Goal: Information Seeking & Learning: Learn about a topic

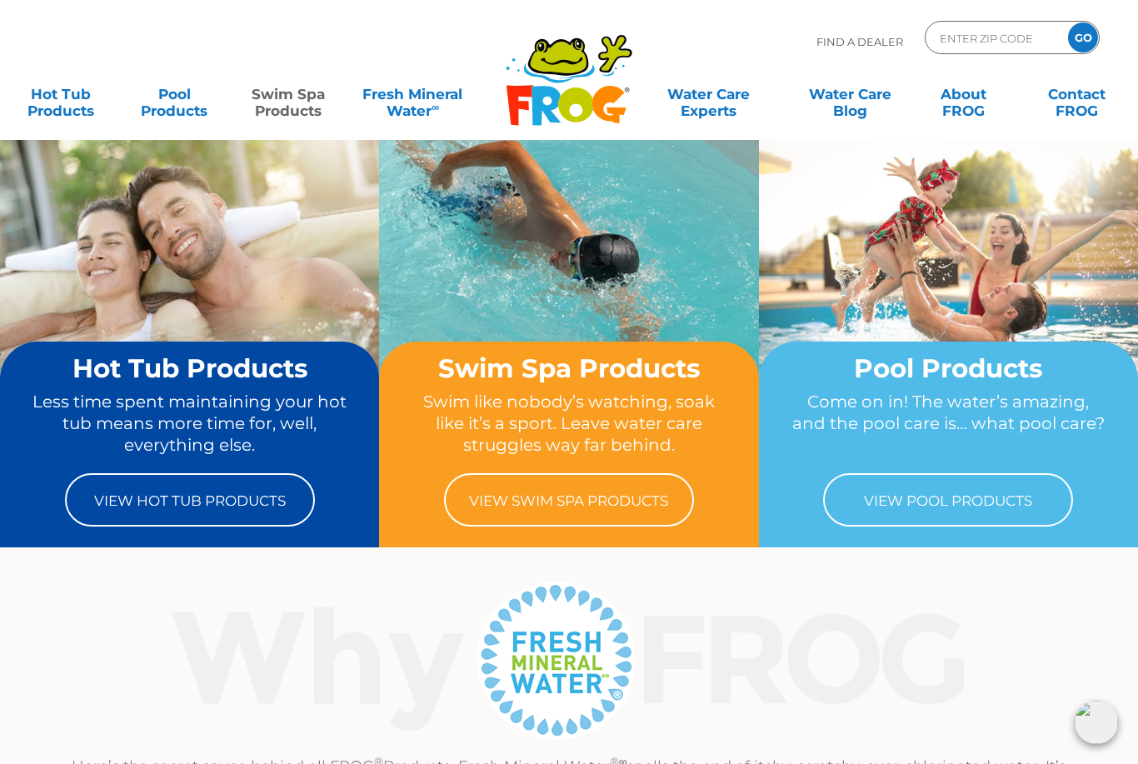
click at [314, 104] on link "Swim Spa Products" at bounding box center [288, 94] width 88 height 33
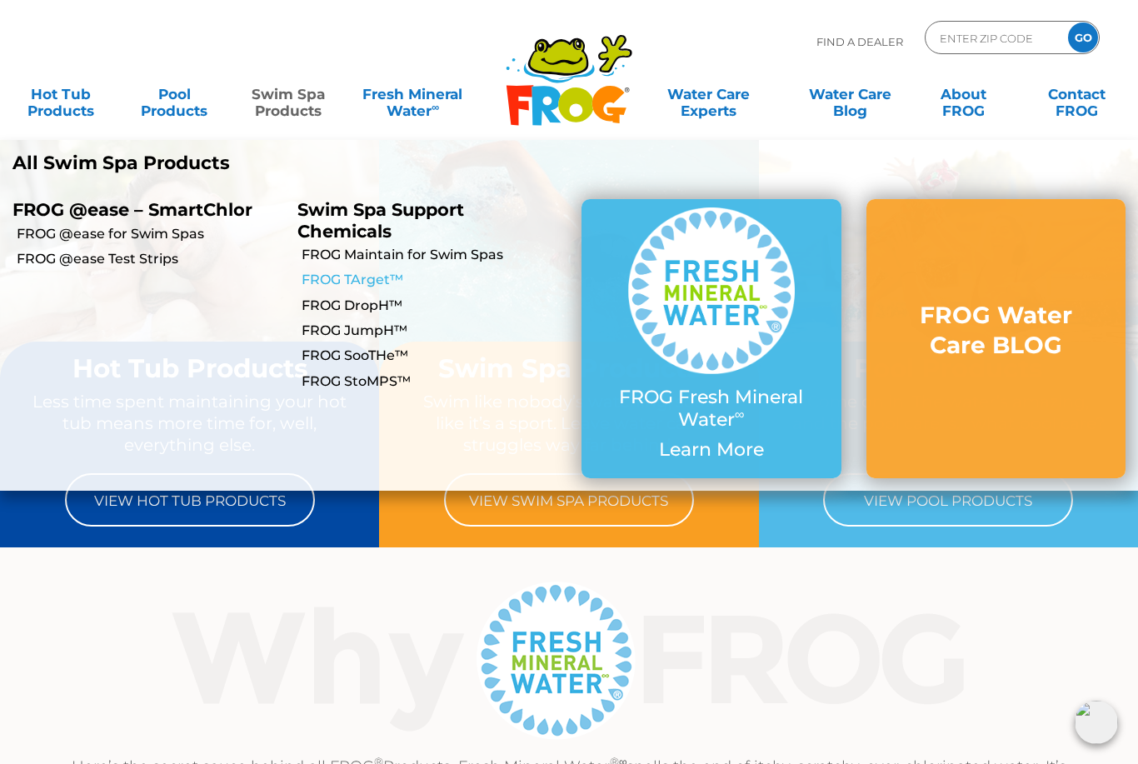
click at [384, 280] on link "FROG TArget™" at bounding box center [436, 280] width 268 height 18
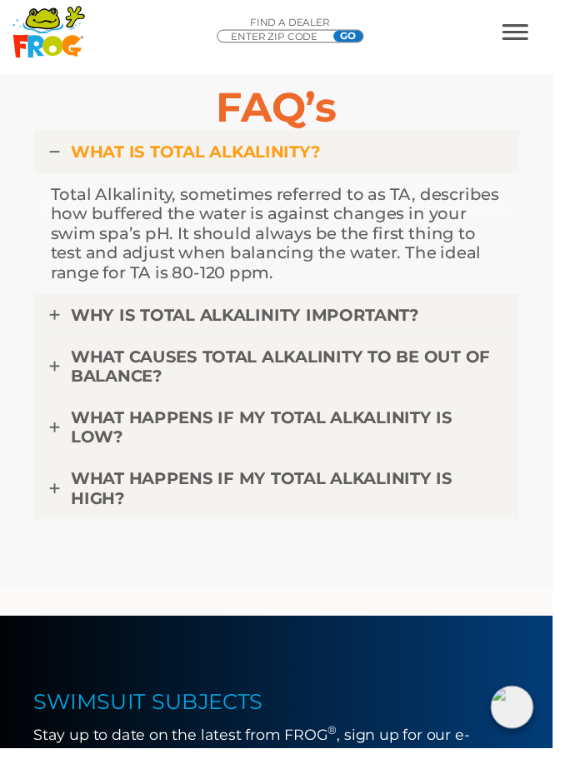
scroll to position [6439, 0]
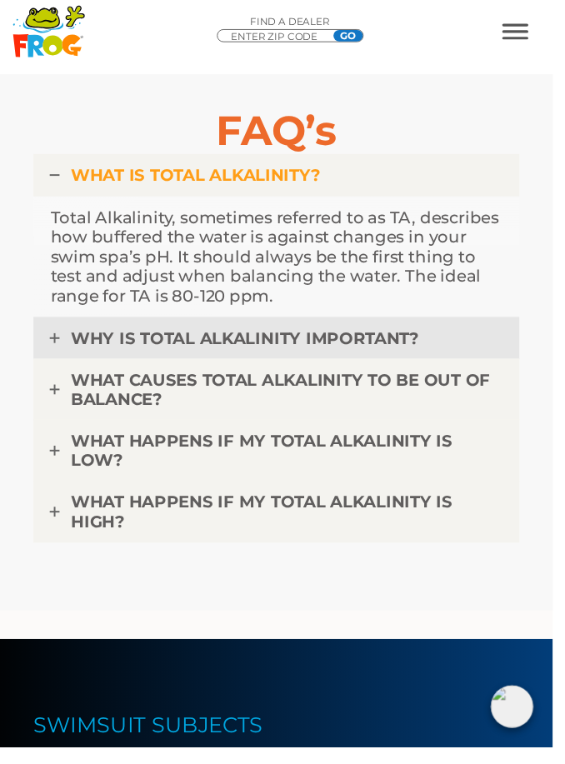
click at [53, 336] on link "WHY IS TOTAL ALKALINITY IMPORTANT?" at bounding box center [282, 345] width 497 height 43
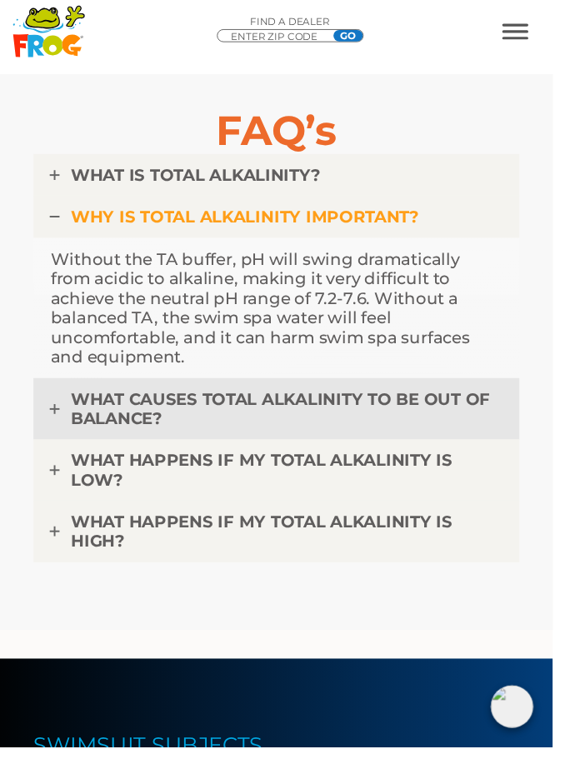
click at [56, 403] on link "WHAT CAUSES TOTAL ALKALINITY TO BE OUT OF BALANCE?" at bounding box center [282, 418] width 497 height 63
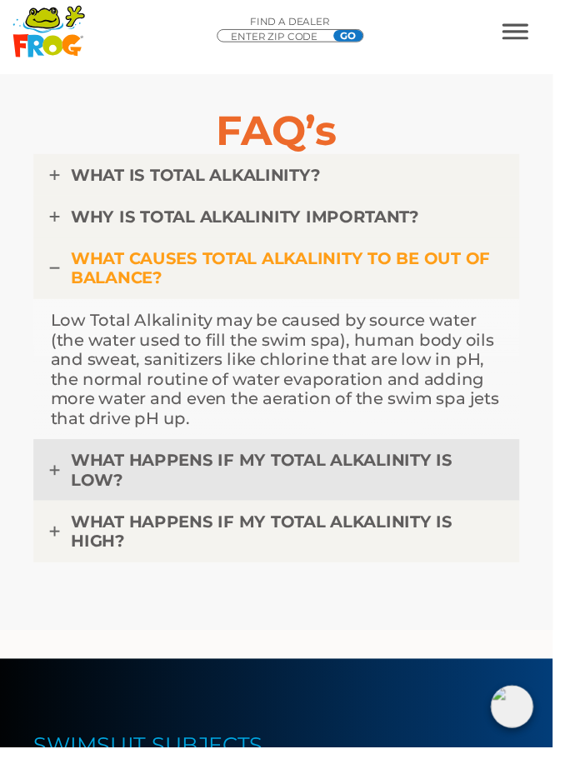
click at [54, 488] on link "WHAT HAPPENS IF MY TOTAL ALKALINITY IS LOW?" at bounding box center [282, 480] width 497 height 63
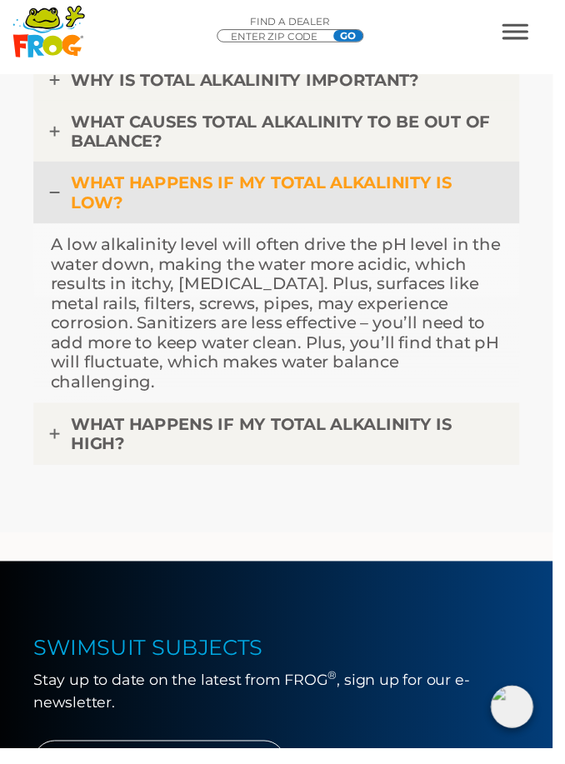
scroll to position [6580, 0]
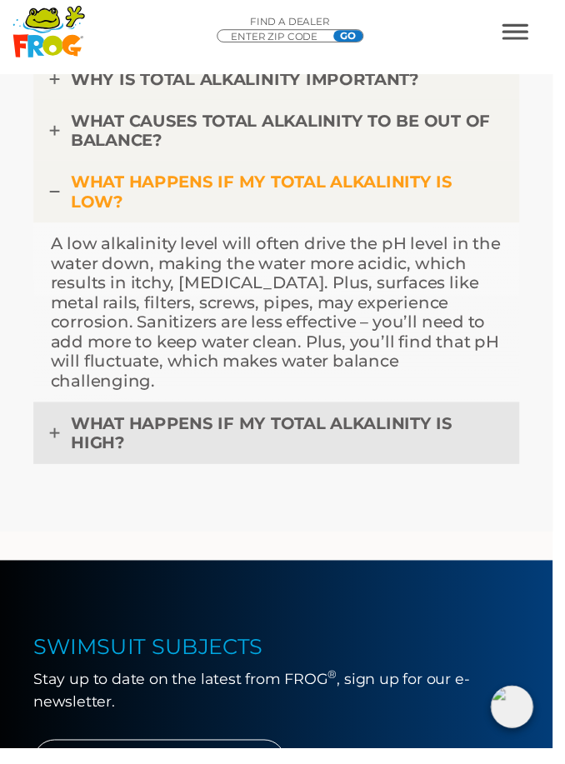
click at [65, 414] on link "WHAT HAPPENS IF MY TOTAL ALKALINITY IS HIGH?" at bounding box center [282, 442] width 497 height 63
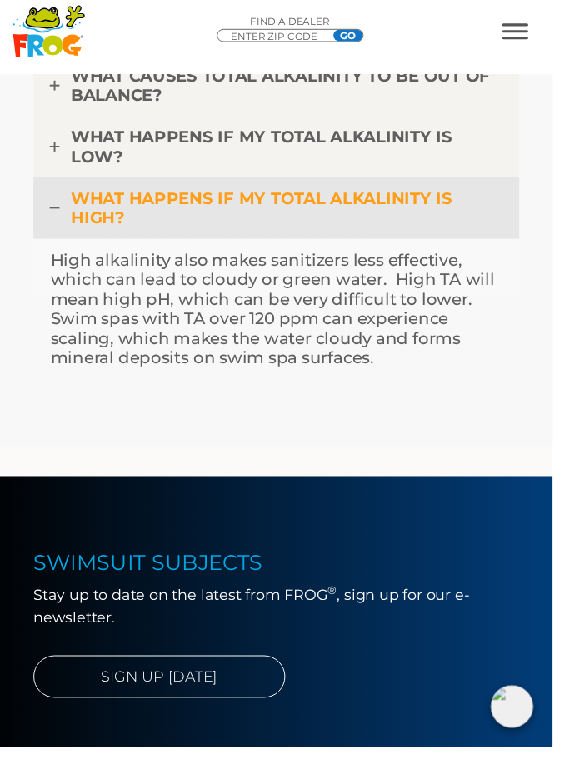
scroll to position [6628, 0]
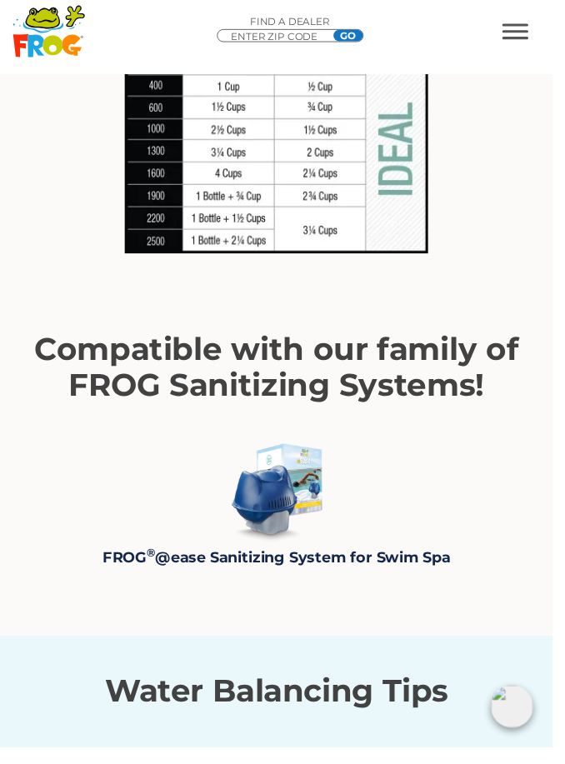
scroll to position [3807, 0]
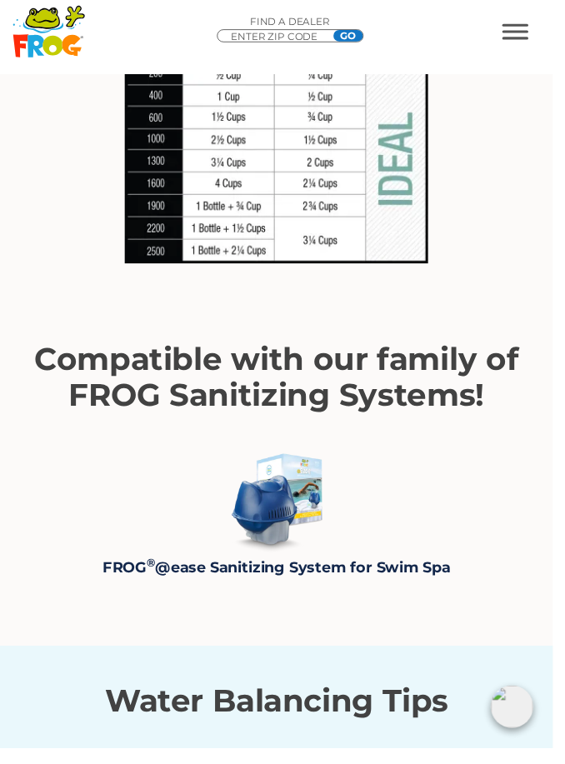
click at [247, 36] on input "ENTER ZIP CODE" at bounding box center [285, 37] width 100 height 13
type input "90064"
click at [366, 36] on input "GO" at bounding box center [356, 37] width 30 height 12
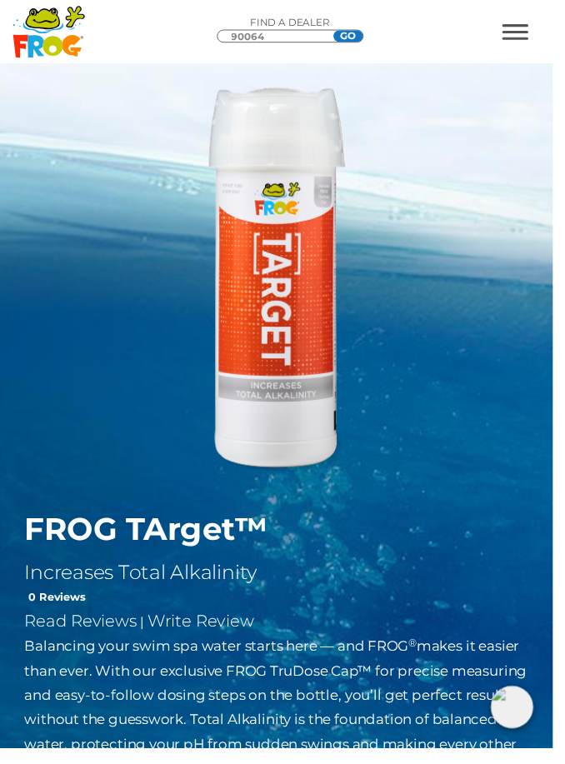
scroll to position [0, 0]
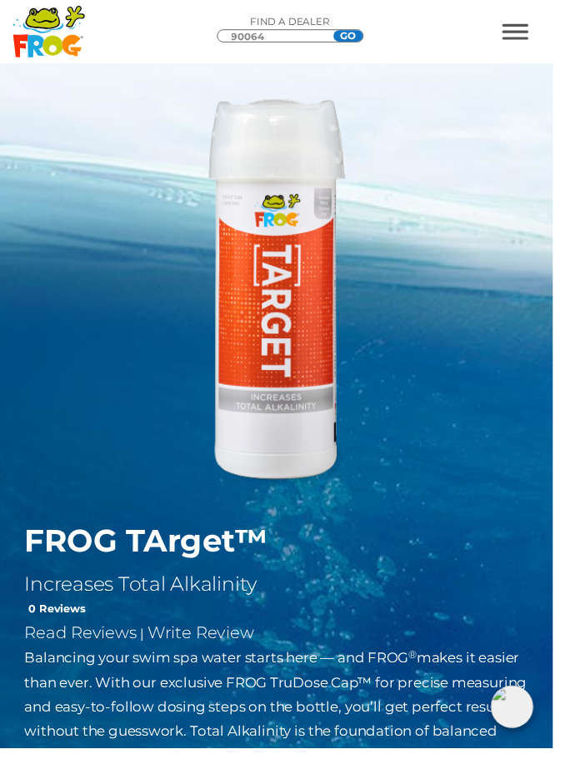
click at [540, 30] on span "MENU" at bounding box center [526, 32] width 27 height 16
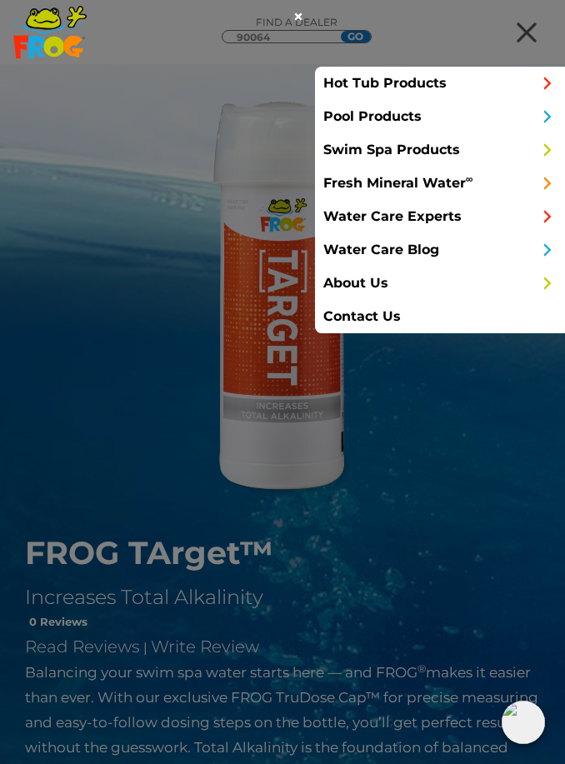
click at [356, 155] on link "Swim Spa Products" at bounding box center [440, 149] width 250 height 33
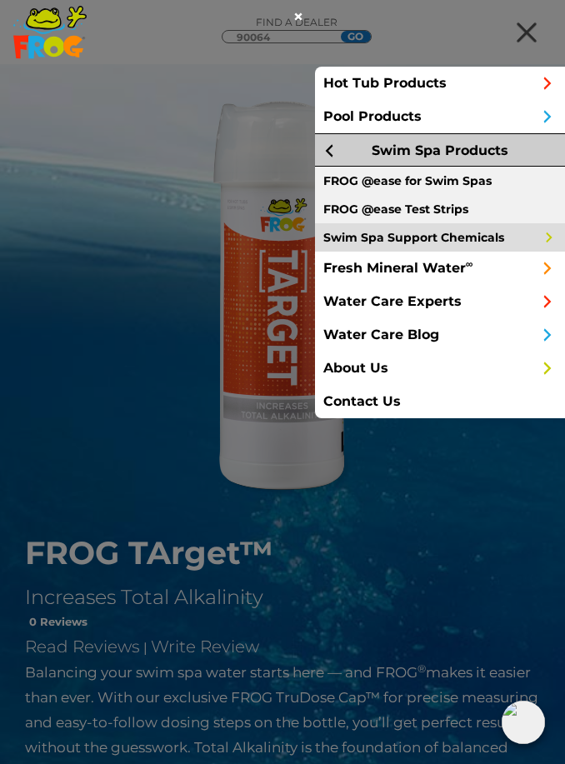
click at [343, 243] on link "Swim Spa Support Chemicals" at bounding box center [440, 237] width 250 height 28
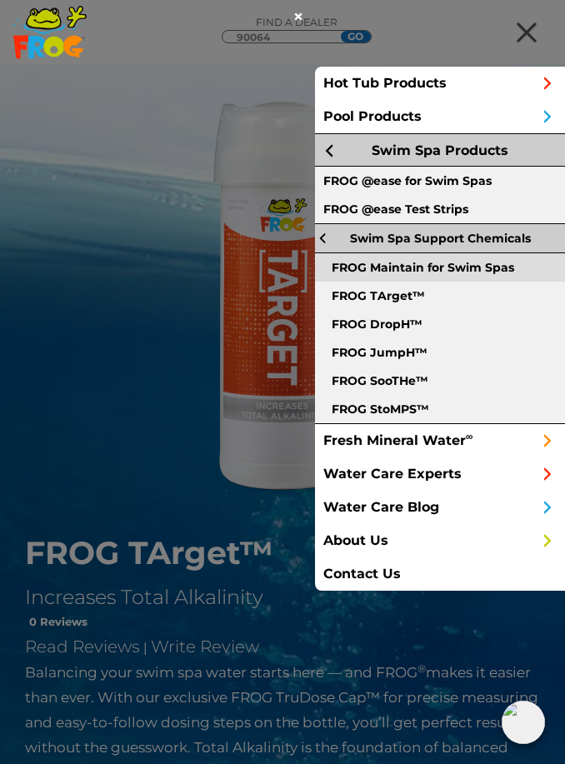
click at [356, 267] on link "FROG Maintain for Swim Spas" at bounding box center [440, 267] width 250 height 28
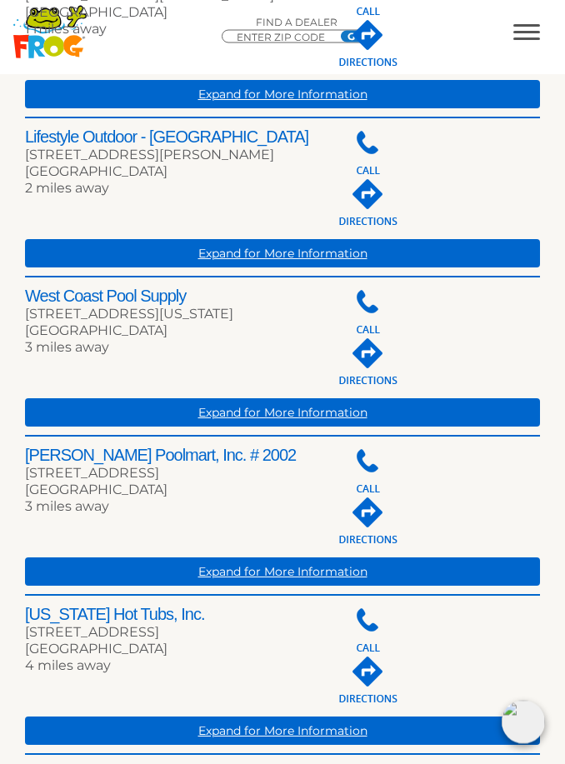
scroll to position [800, 0]
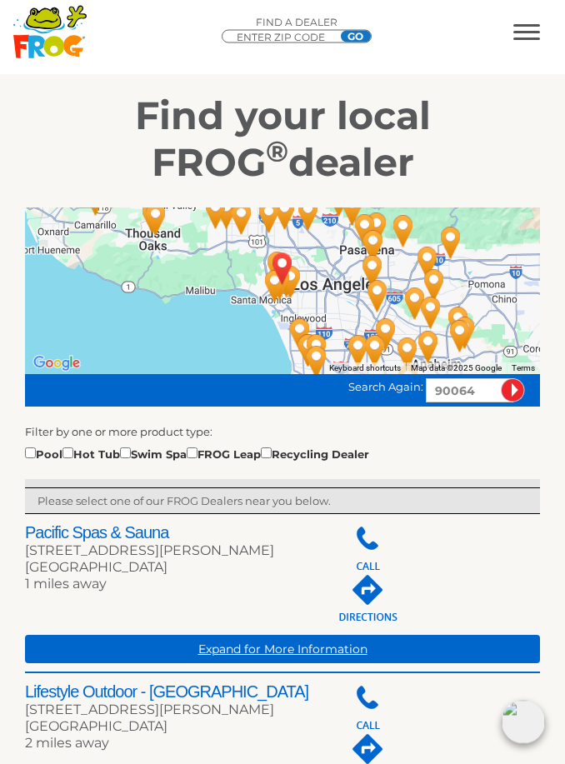
scroll to position [238, 0]
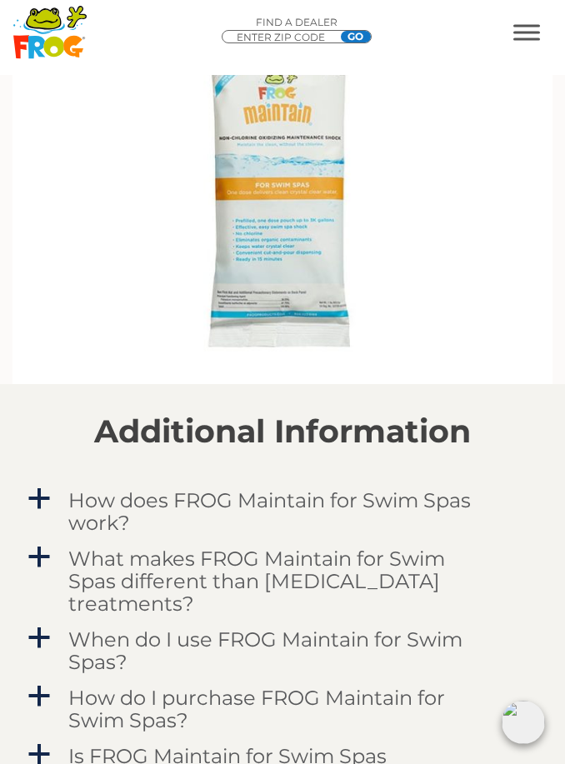
scroll to position [2265, 0]
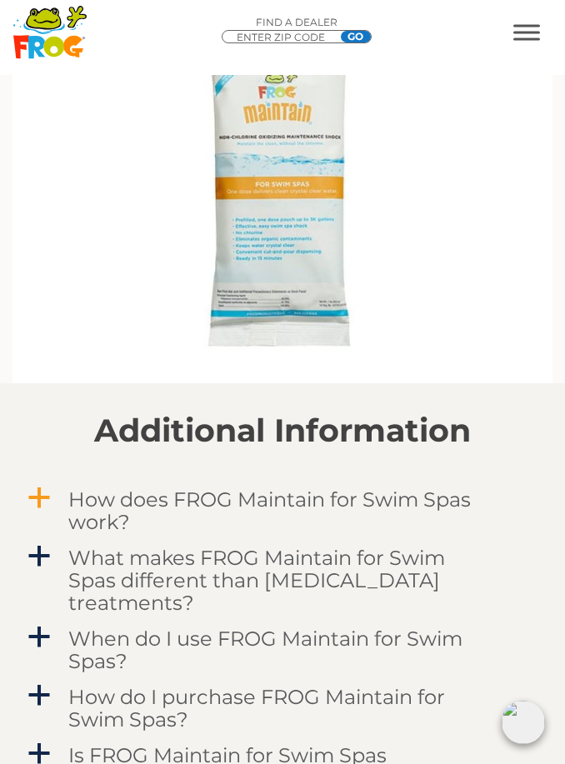
click at [38, 507] on span "a" at bounding box center [39, 498] width 25 height 25
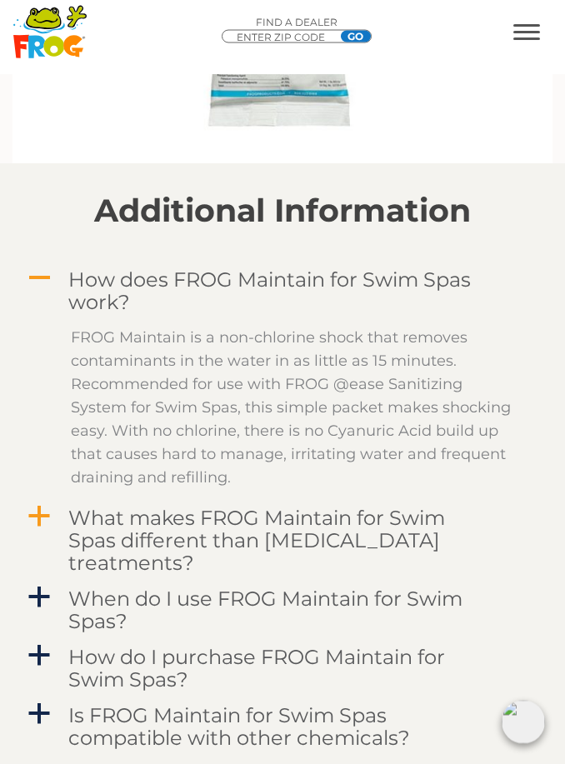
click at [33, 512] on span "a" at bounding box center [39, 517] width 25 height 25
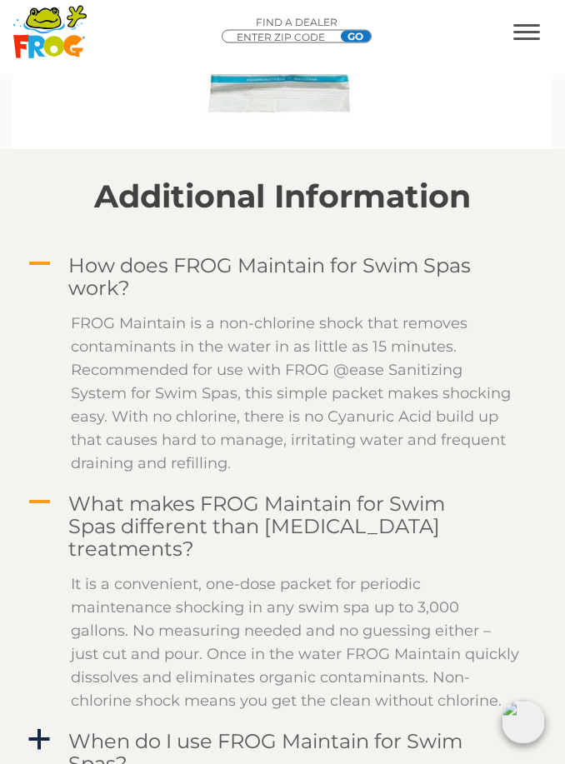
scroll to position [2515, 0]
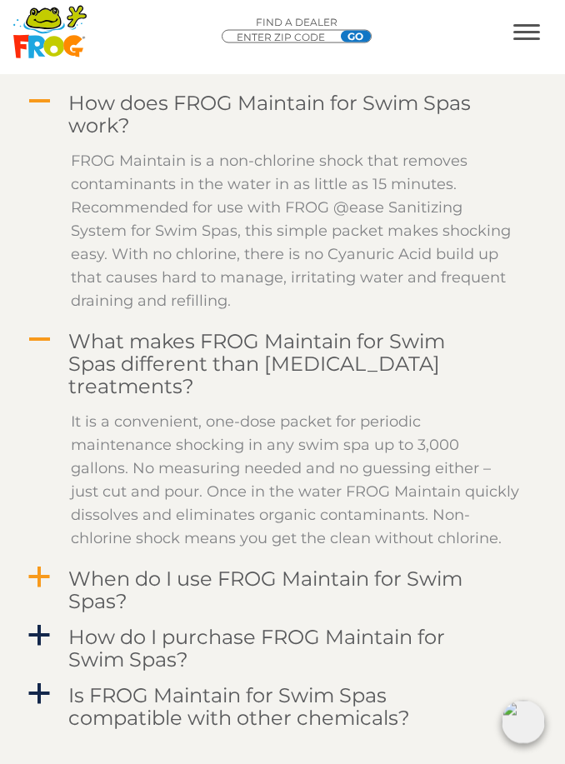
click at [38, 576] on span "a" at bounding box center [39, 578] width 25 height 25
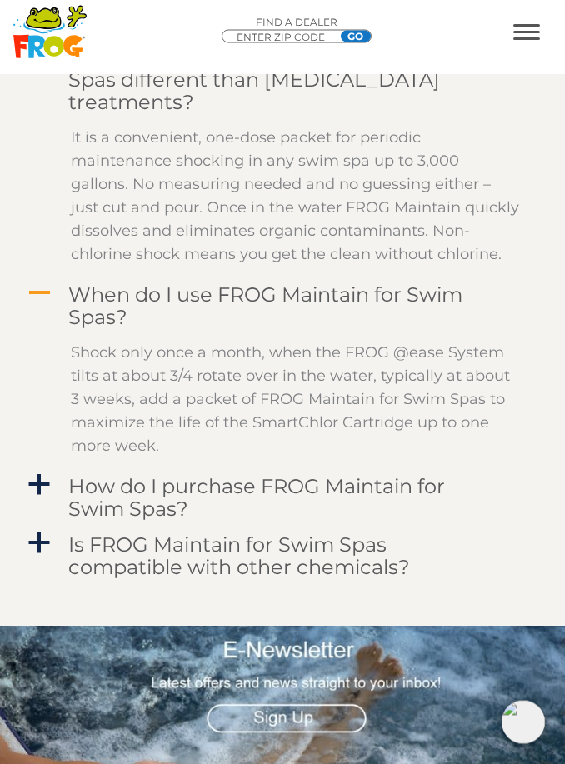
scroll to position [2950, 0]
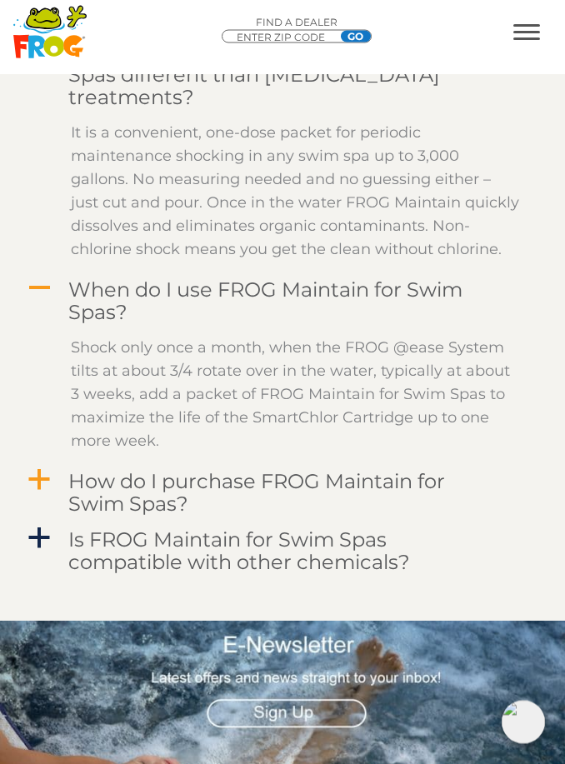
click at [47, 483] on span "a" at bounding box center [39, 480] width 25 height 25
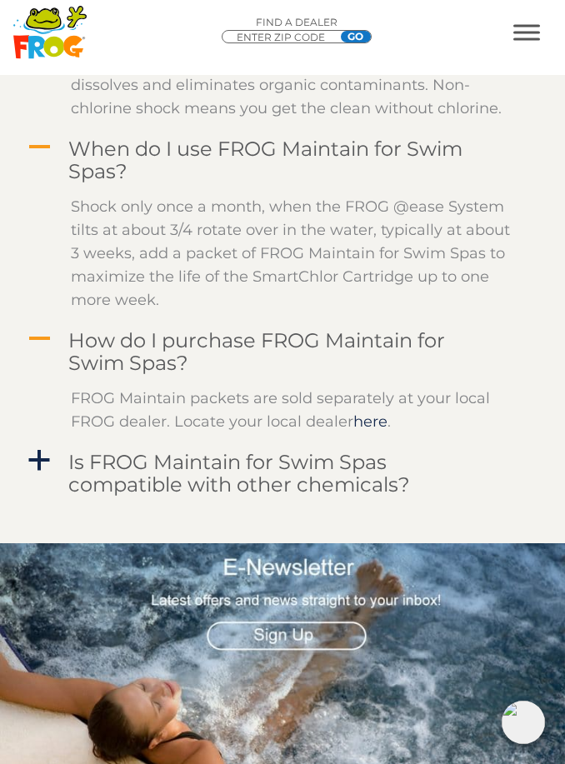
scroll to position [3104, 0]
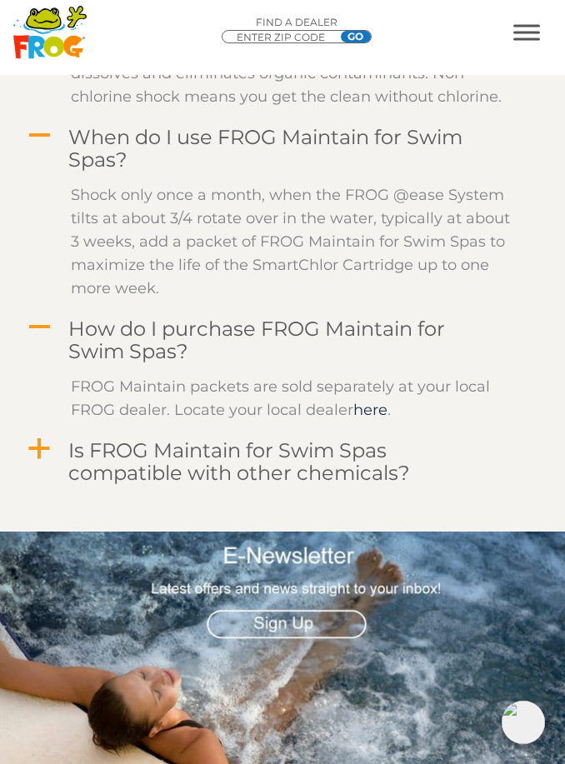
click at [32, 446] on span "a" at bounding box center [39, 449] width 25 height 25
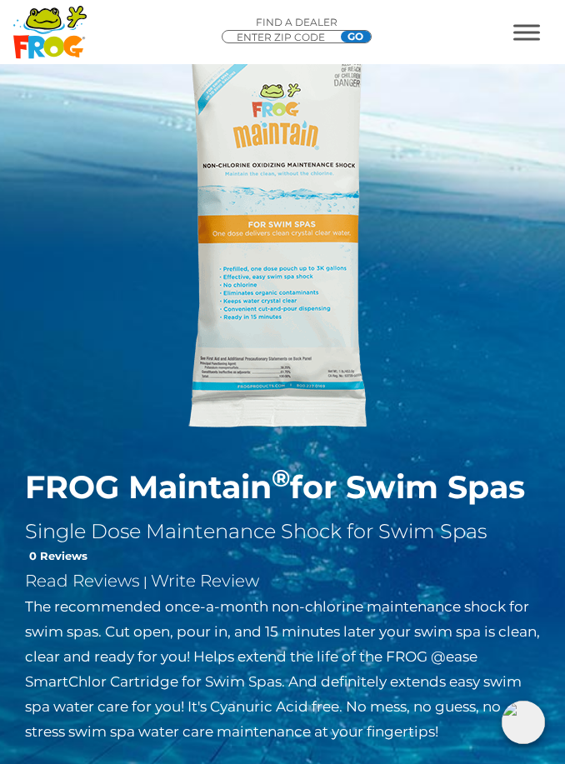
scroll to position [0, 0]
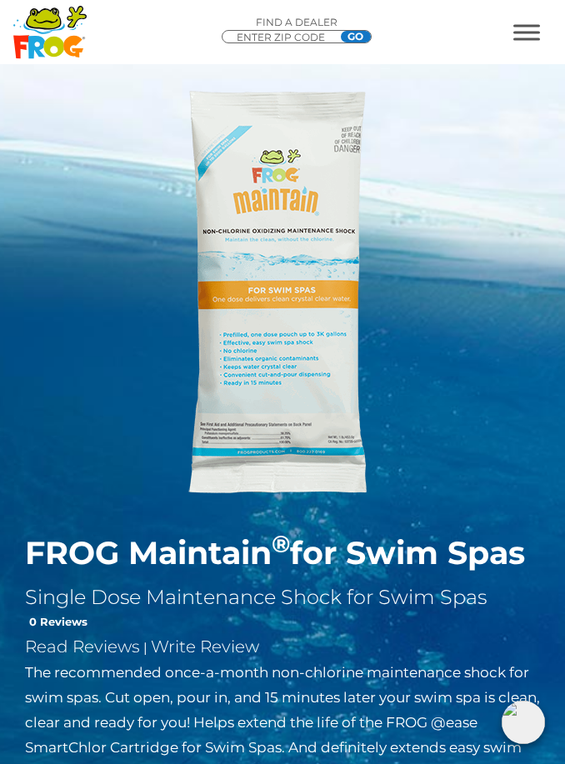
click at [509, 38] on div at bounding box center [535, 32] width 60 height 33
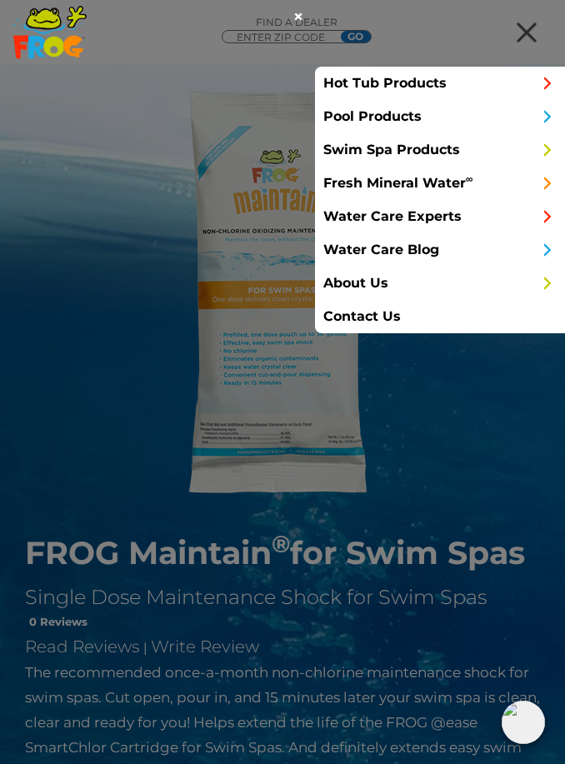
click at [345, 144] on link "Swim Spa Products" at bounding box center [440, 149] width 250 height 33
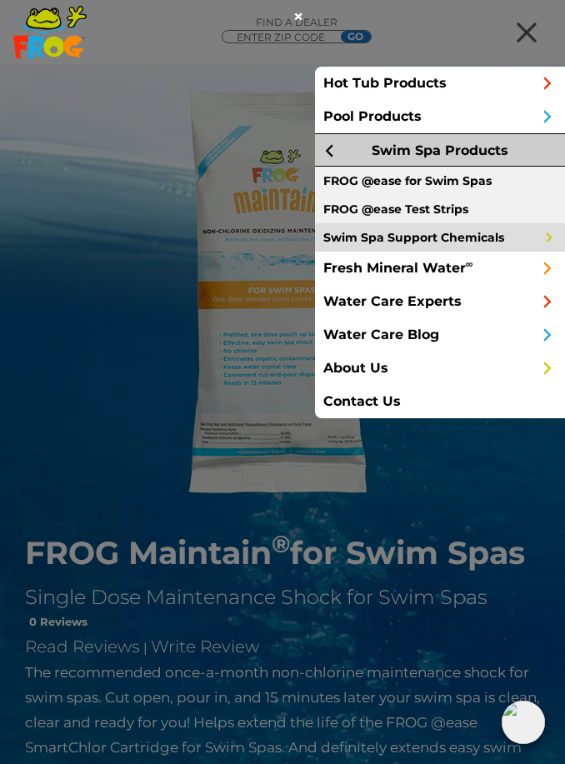
click at [355, 243] on link "Swim Spa Support Chemicals" at bounding box center [440, 237] width 250 height 28
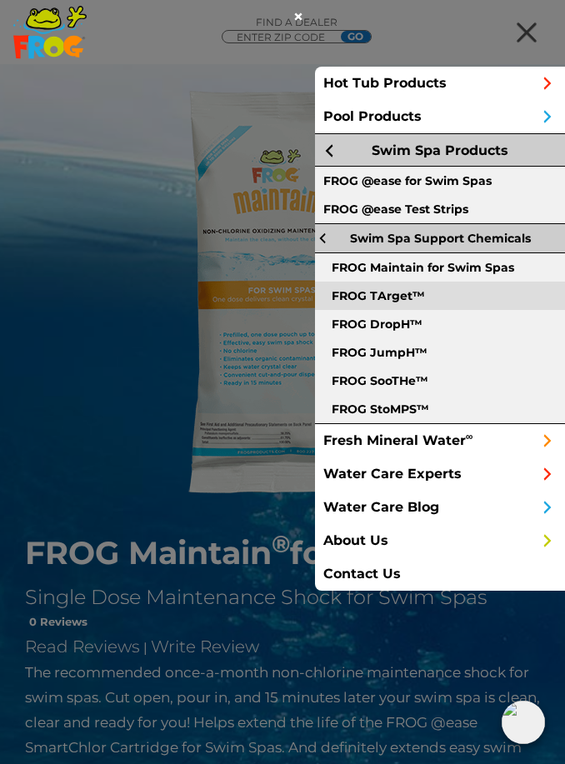
click at [343, 290] on link "FROG TArget™" at bounding box center [440, 296] width 250 height 28
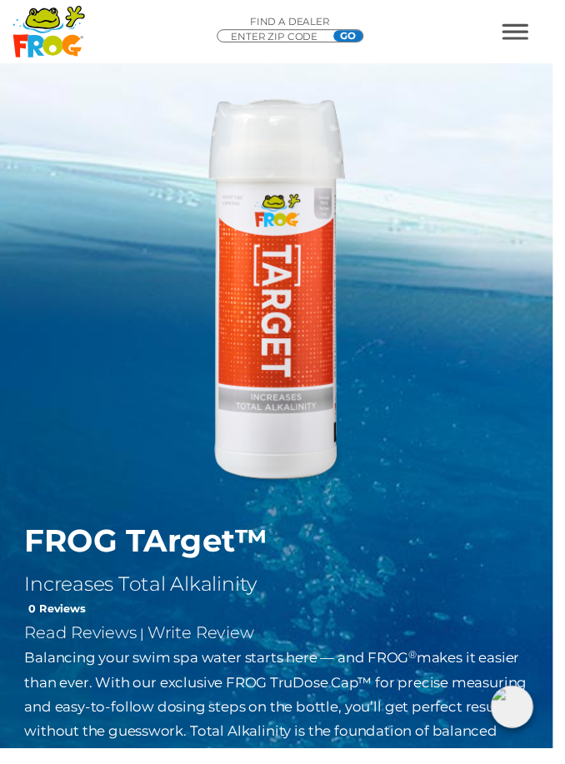
click at [540, 28] on span "MENU" at bounding box center [526, 32] width 27 height 16
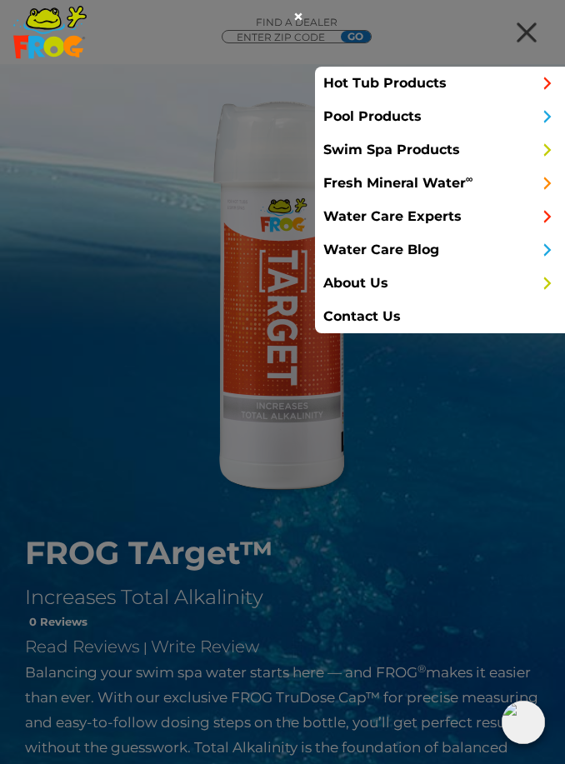
click at [357, 150] on link "Swim Spa Products" at bounding box center [440, 149] width 250 height 33
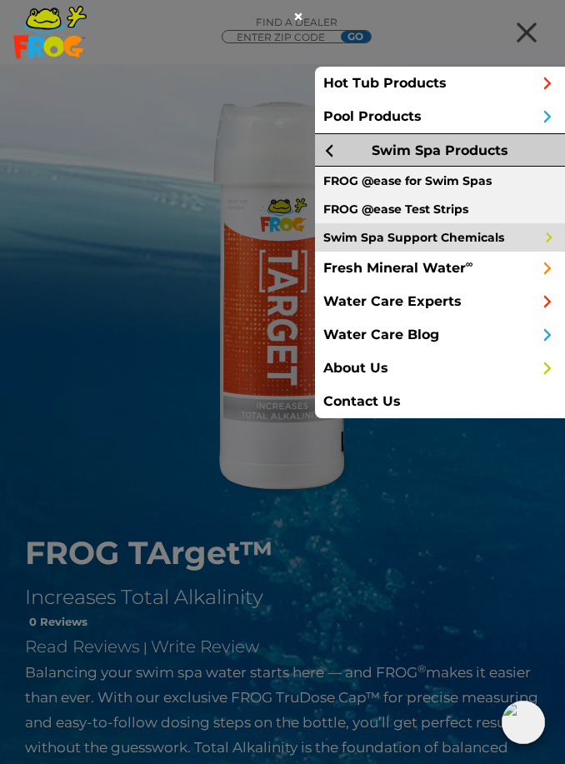
click at [360, 239] on link "Swim Spa Support Chemicals" at bounding box center [440, 237] width 250 height 28
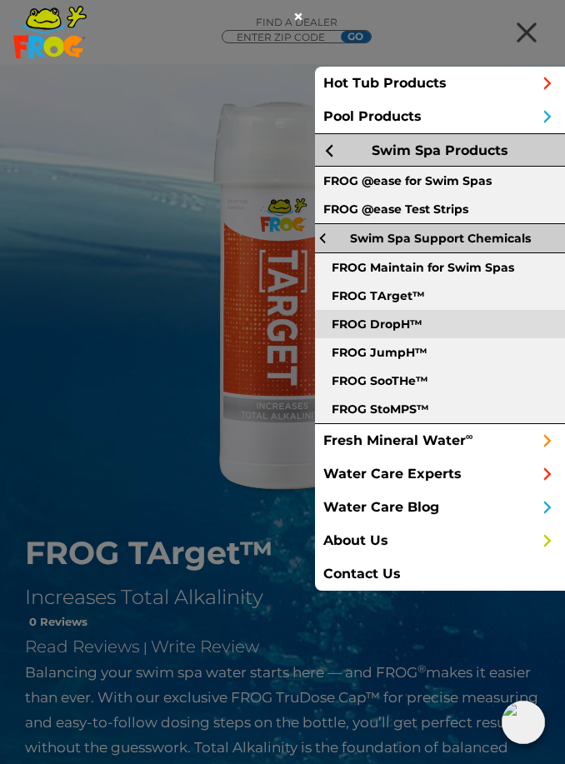
click at [364, 328] on link "FROG DropH™" at bounding box center [440, 324] width 250 height 28
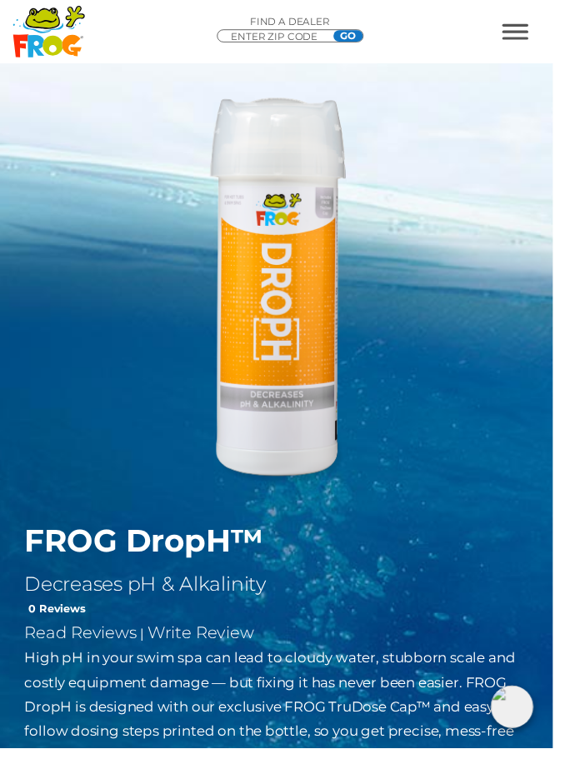
click at [527, 6] on div ".st130{clip-path:url(#SVGID_2_);fill-rule:evenodd;clip-rule:evenodd;fill:#C3CC0…" at bounding box center [282, 32] width 565 height 54
click at [537, 27] on span "MENU" at bounding box center [526, 25] width 27 height 3
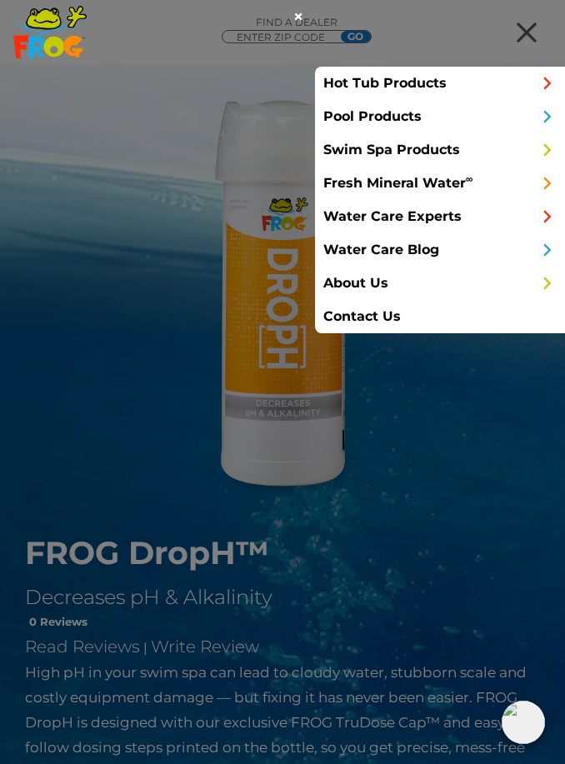
click at [343, 151] on link "Swim Spa Products" at bounding box center [440, 149] width 250 height 33
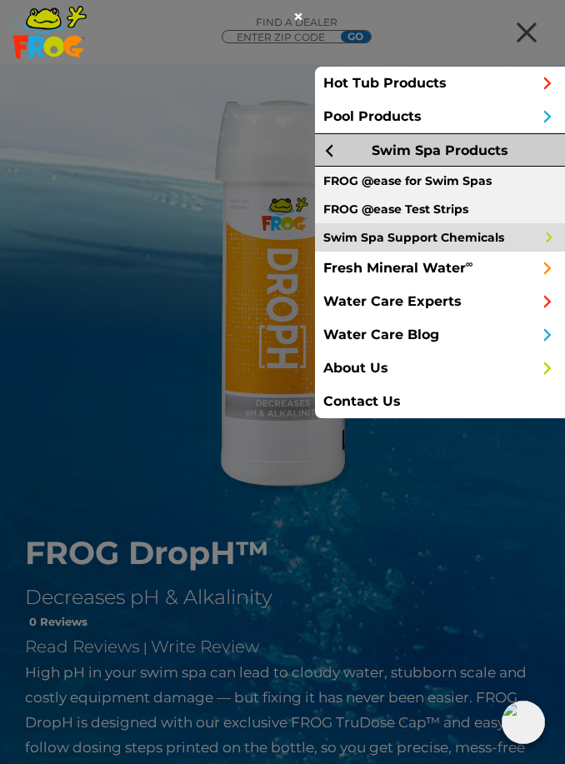
click at [354, 235] on link "Swim Spa Support Chemicals" at bounding box center [440, 237] width 250 height 28
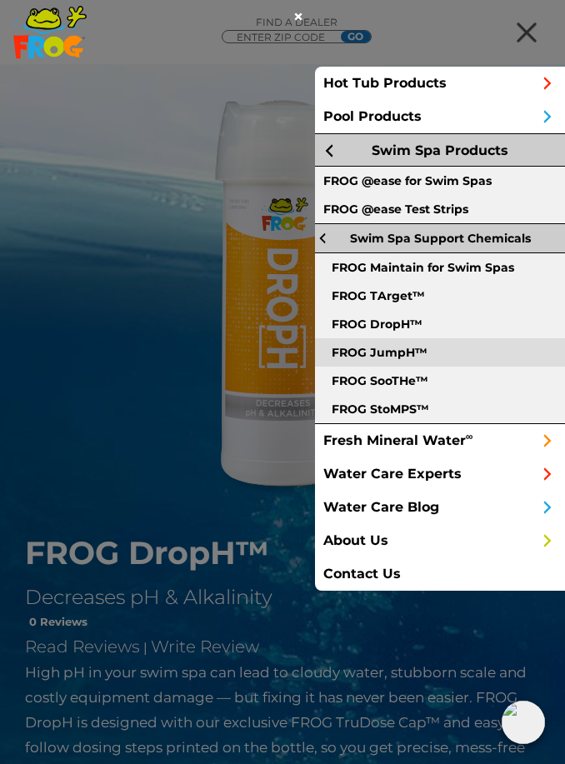
click at [348, 358] on link "FROG JumpH™" at bounding box center [440, 352] width 250 height 28
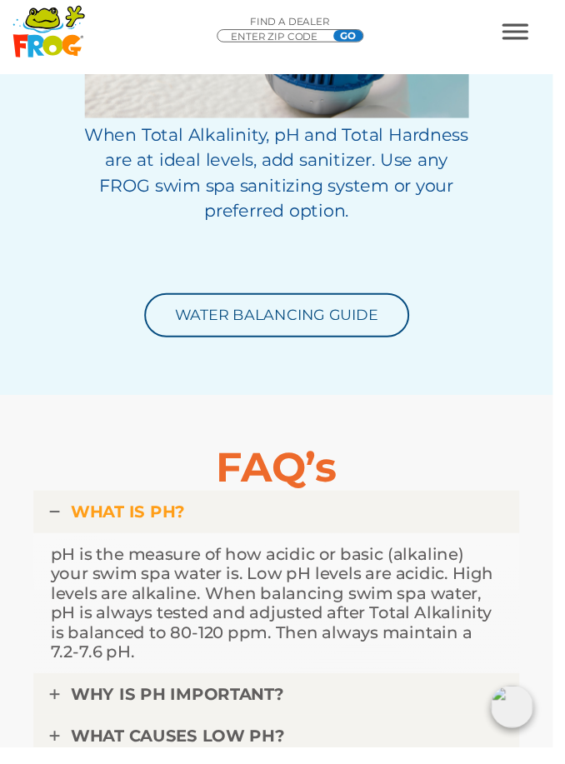
scroll to position [6059, 0]
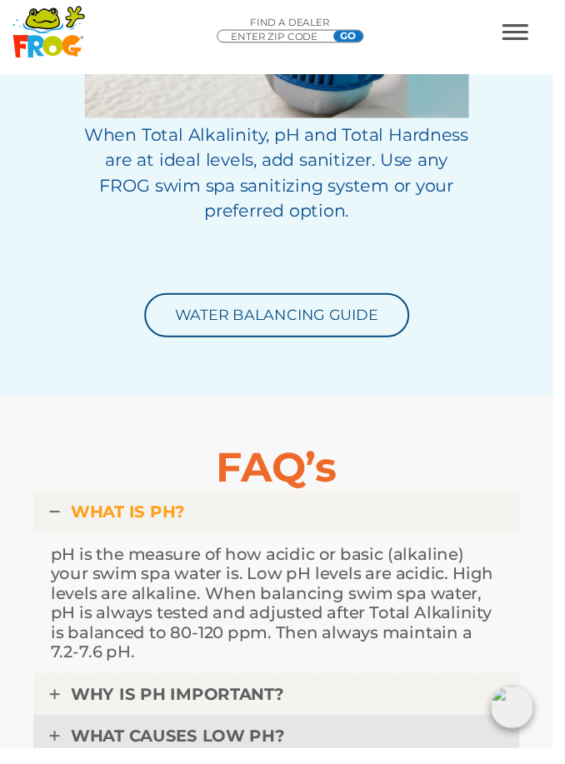
click at [81, 730] on link "WHAT CAUSES LOW pH?" at bounding box center [282, 751] width 497 height 43
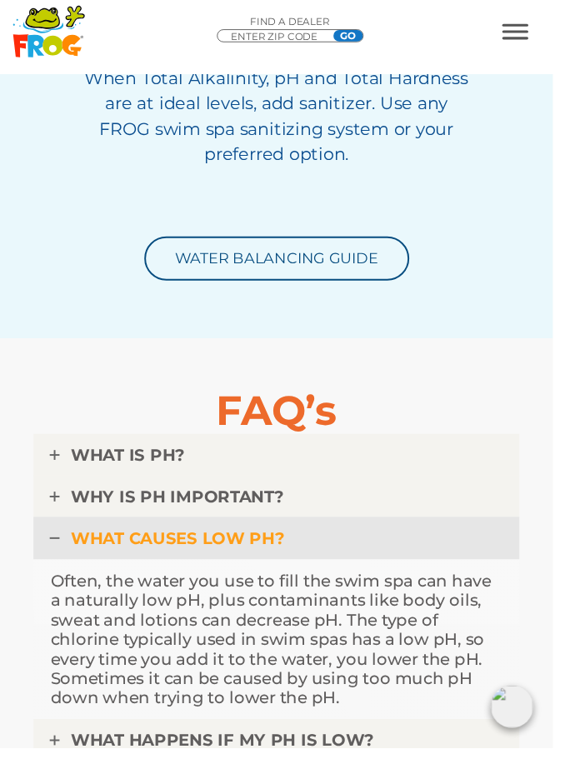
scroll to position [6119, 0]
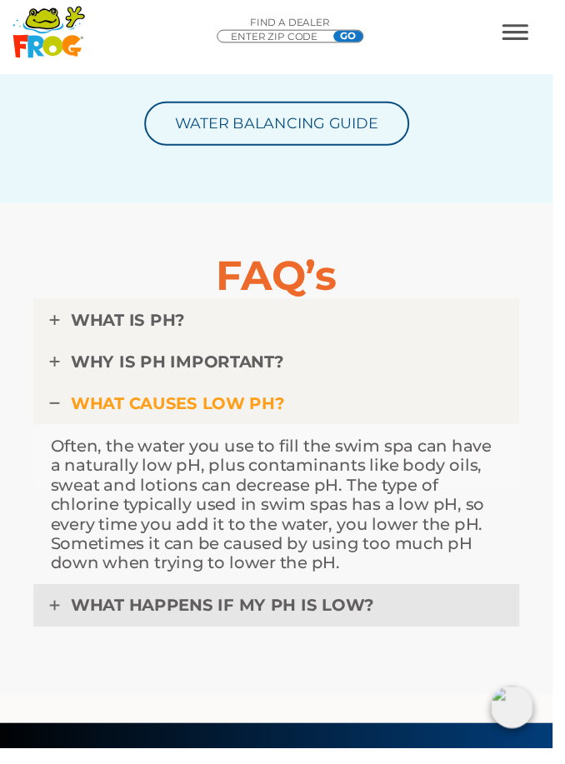
click at [54, 613] on icon at bounding box center [56, 618] width 10 height 10
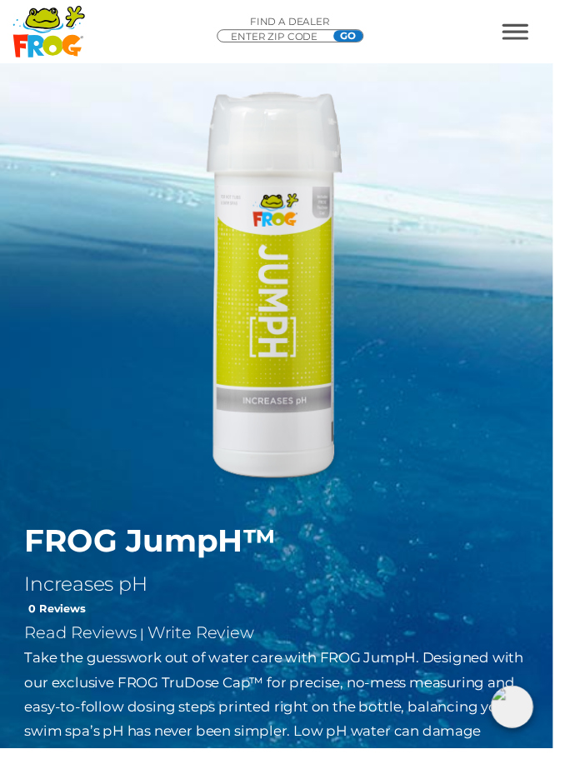
click at [540, 27] on span "MENU" at bounding box center [526, 25] width 27 height 3
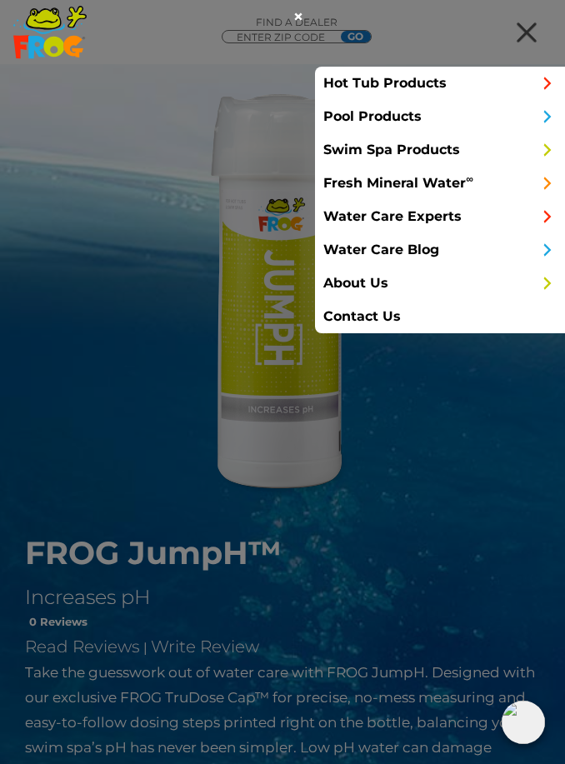
click at [348, 158] on link "Swim Spa Products" at bounding box center [440, 149] width 250 height 33
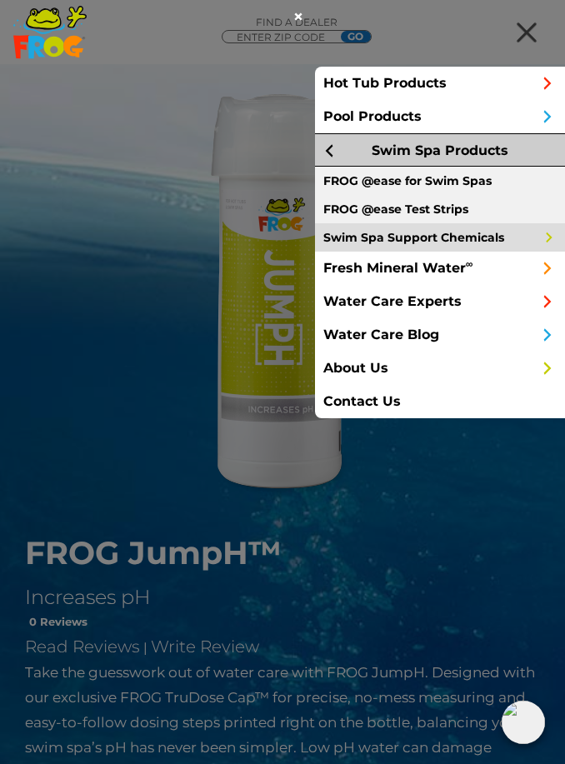
click at [354, 235] on link "Swim Spa Support Chemicals" at bounding box center [440, 237] width 250 height 28
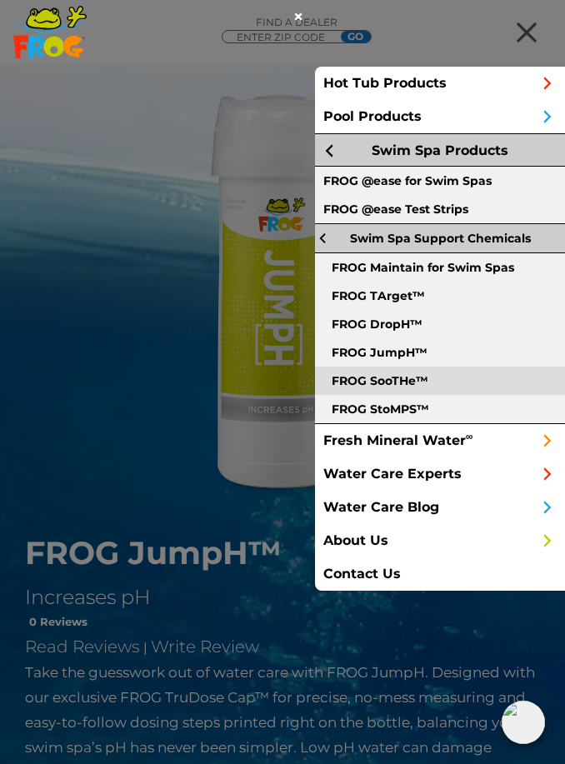
click at [357, 383] on link "FROG SooTHe™" at bounding box center [440, 381] width 250 height 28
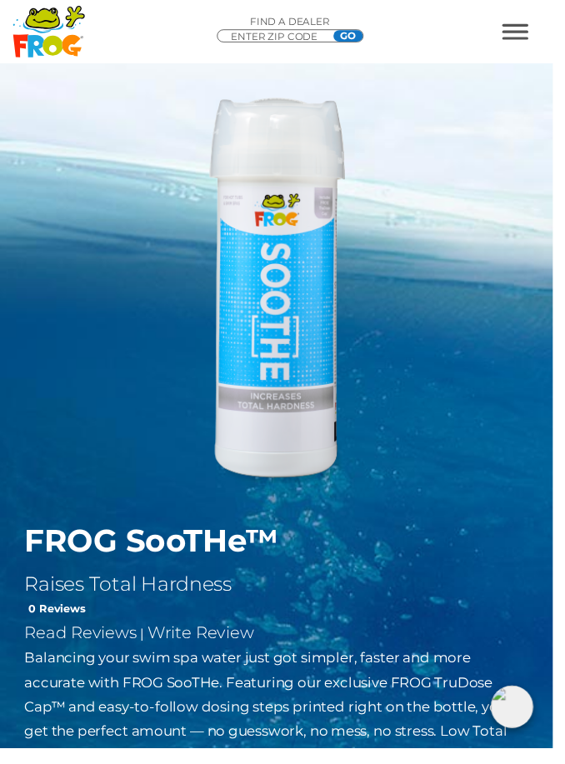
click at [533, 25] on span "MENU" at bounding box center [526, 25] width 27 height 3
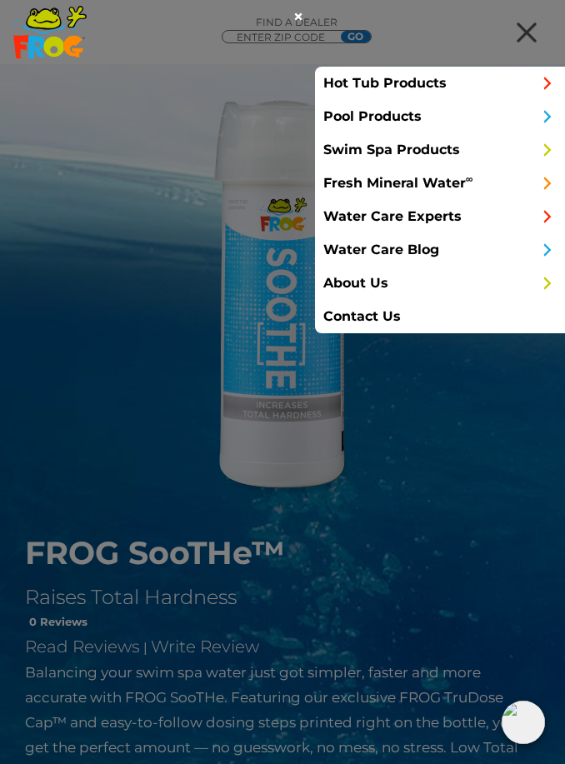
click at [348, 153] on link "Swim Spa Products" at bounding box center [440, 149] width 250 height 33
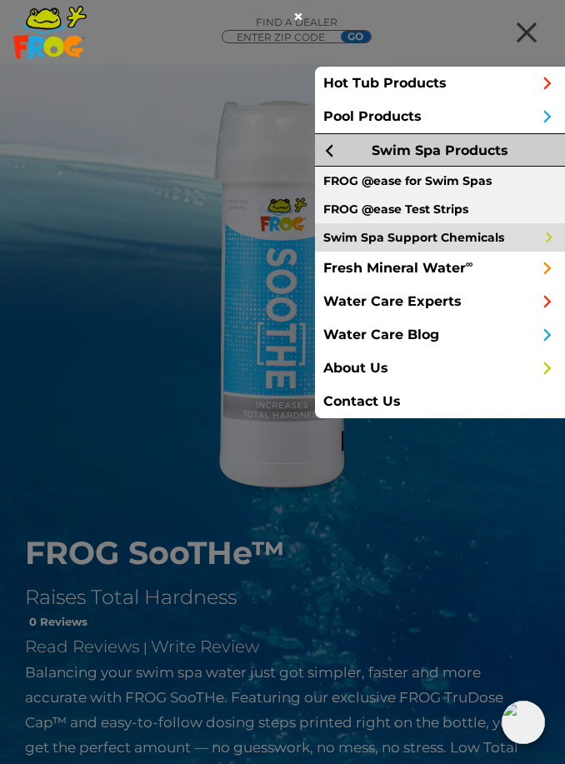
click at [343, 247] on link "Swim Spa Support Chemicals" at bounding box center [440, 237] width 250 height 28
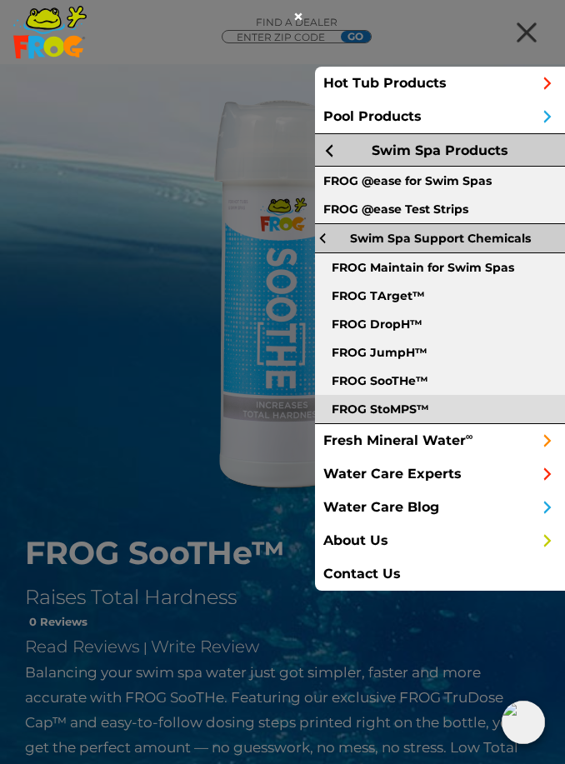
click at [352, 416] on link "FROG StoMPS™" at bounding box center [440, 409] width 250 height 28
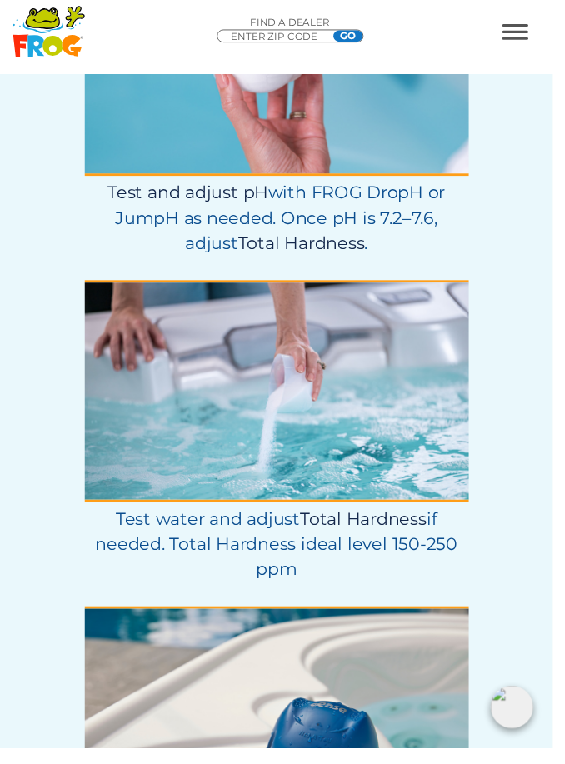
scroll to position [4668, 0]
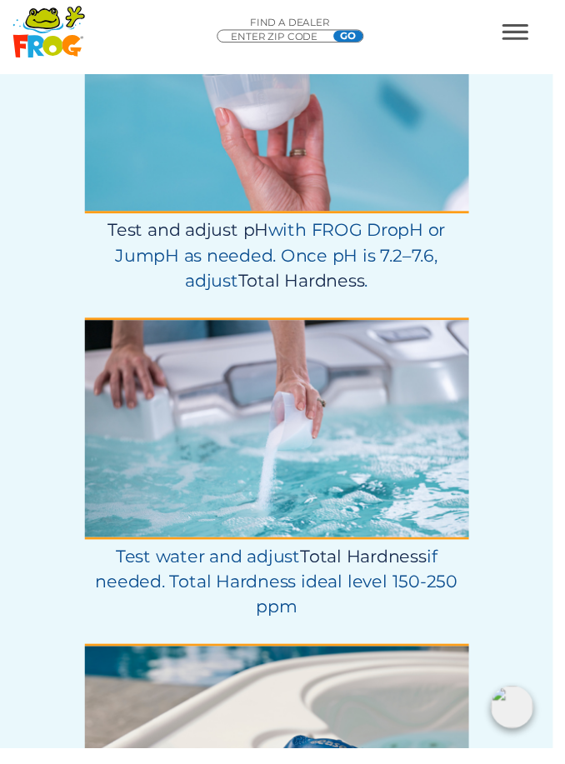
click at [526, 27] on span "MENU" at bounding box center [526, 25] width 27 height 3
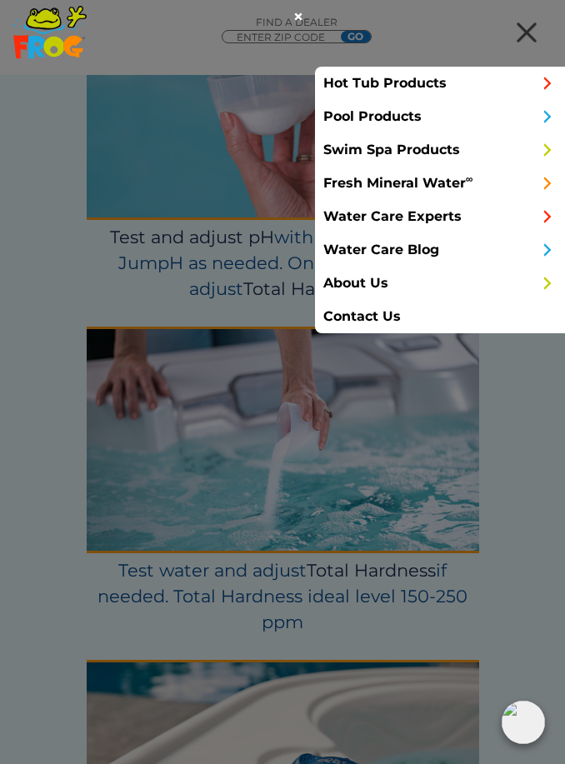
click at [358, 154] on link "Swim Spa Products" at bounding box center [440, 149] width 250 height 33
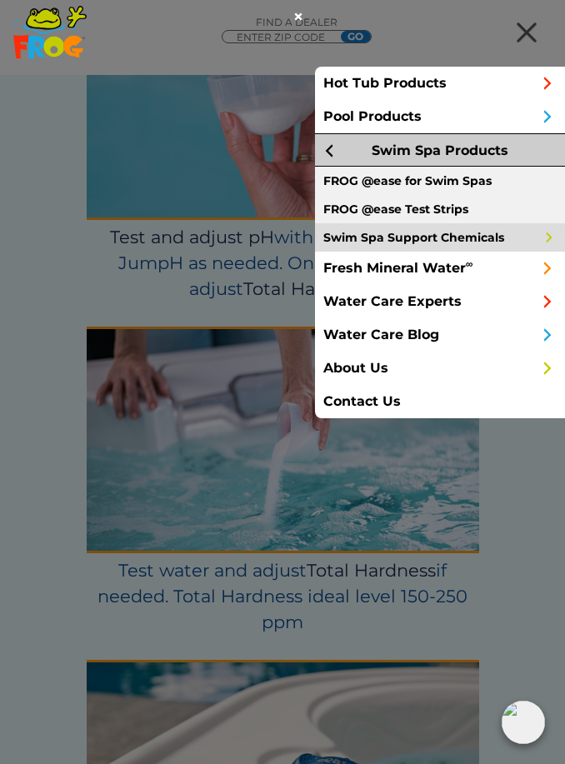
click at [348, 237] on link "Swim Spa Support Chemicals" at bounding box center [440, 237] width 250 height 28
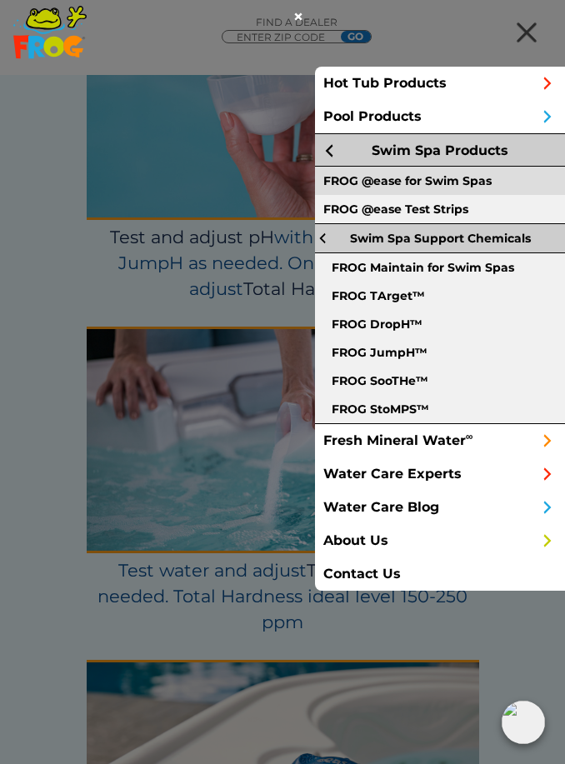
click at [345, 182] on link "FROG @ease for Swim Spas" at bounding box center [440, 181] width 250 height 28
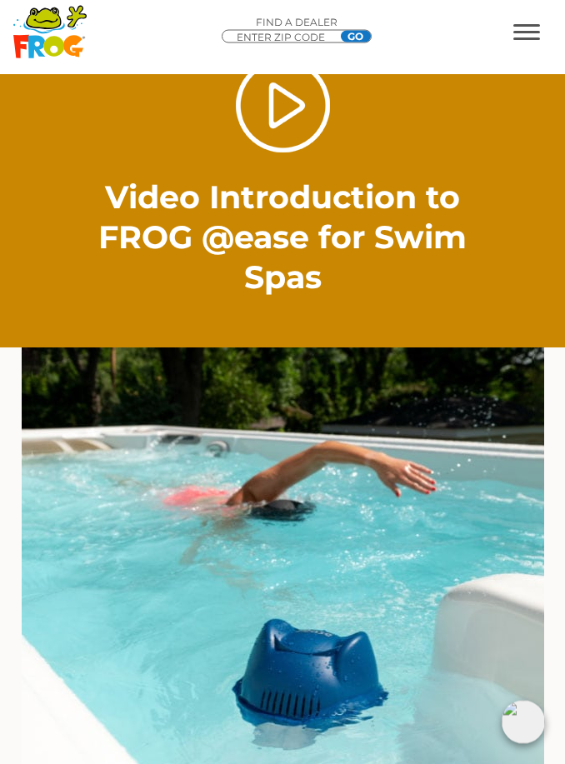
scroll to position [2605, 0]
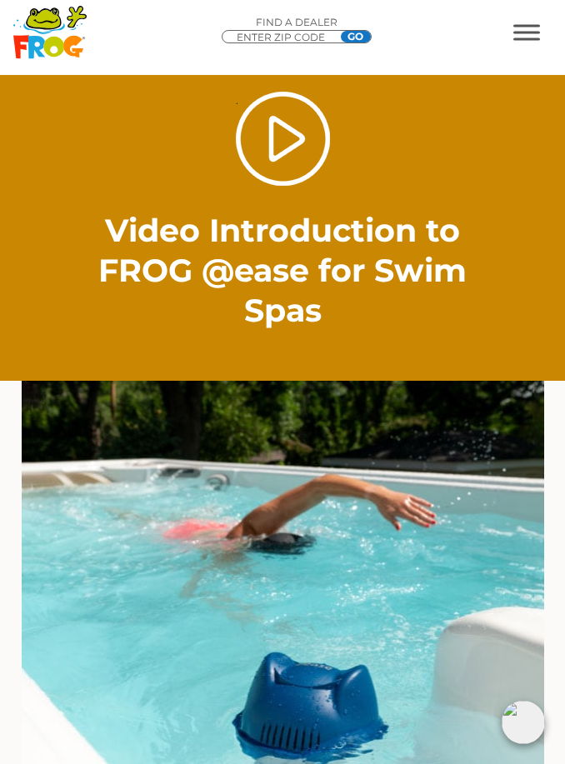
click at [272, 223] on h2 "Video Introduction to FROG @ease for Swim Spas" at bounding box center [283, 271] width 396 height 120
click at [263, 154] on link "." at bounding box center [283, 139] width 94 height 94
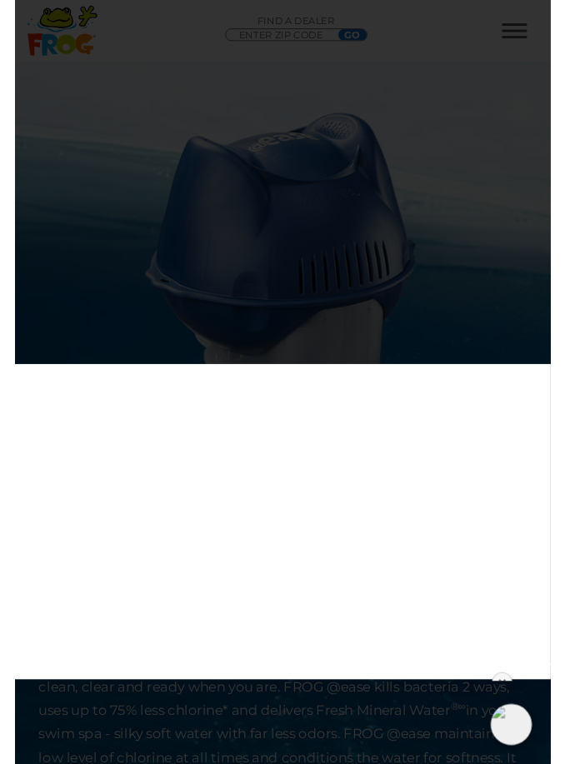
scroll to position [160, 0]
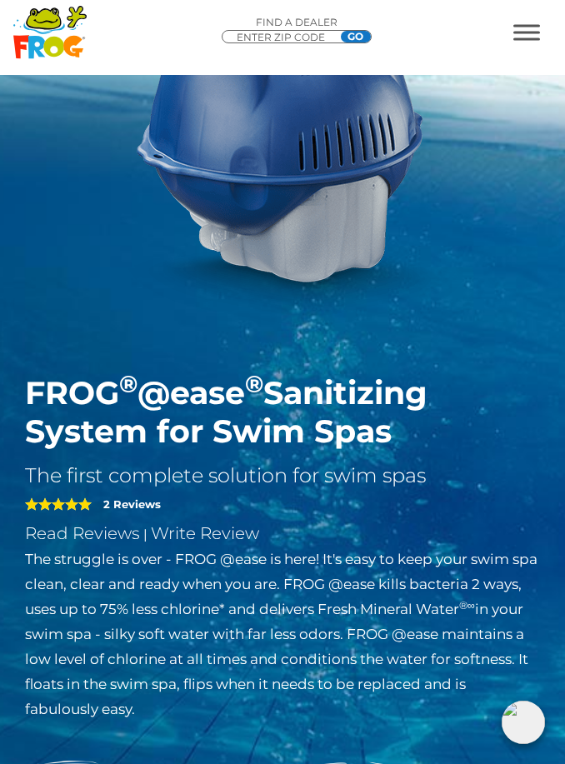
click at [538, 24] on span "MENU" at bounding box center [526, 25] width 27 height 3
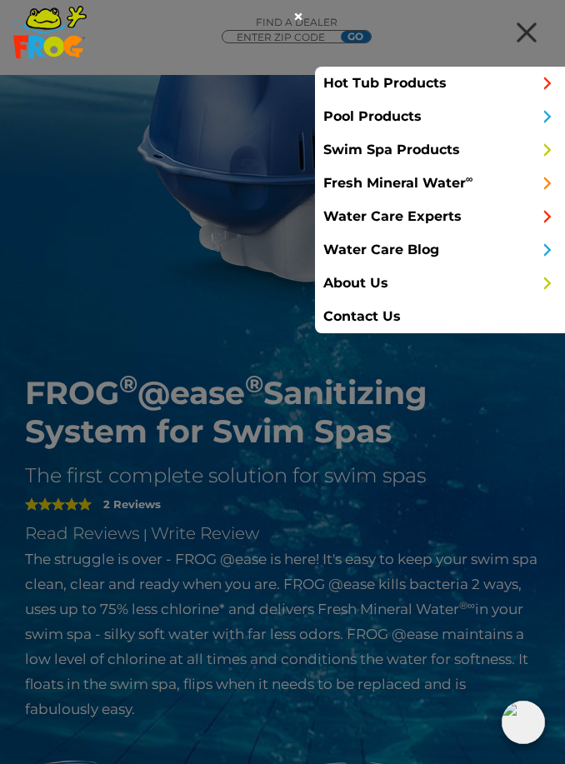
click at [351, 151] on link "Swim Spa Products" at bounding box center [440, 149] width 250 height 33
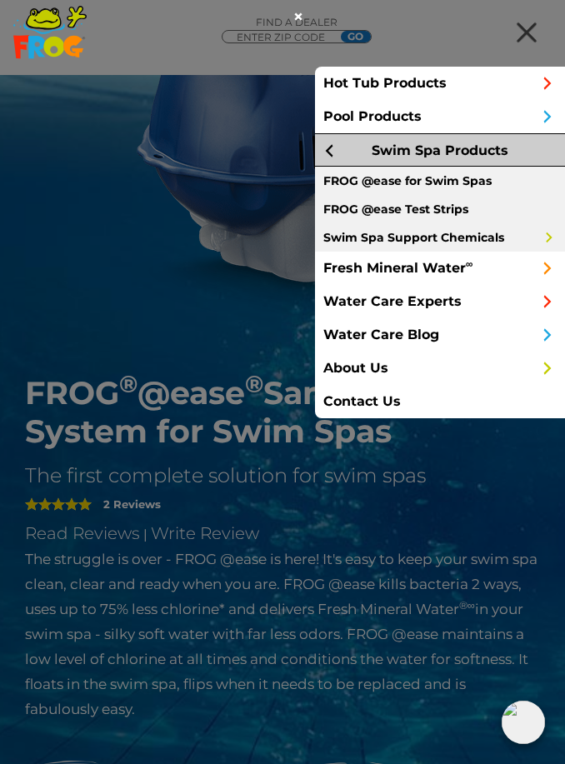
click at [505, 49] on div at bounding box center [535, 32] width 60 height 33
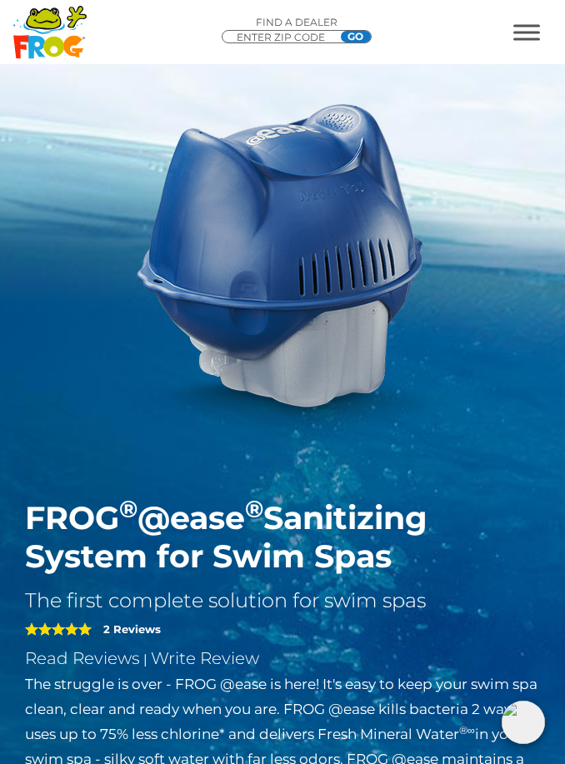
scroll to position [0, 0]
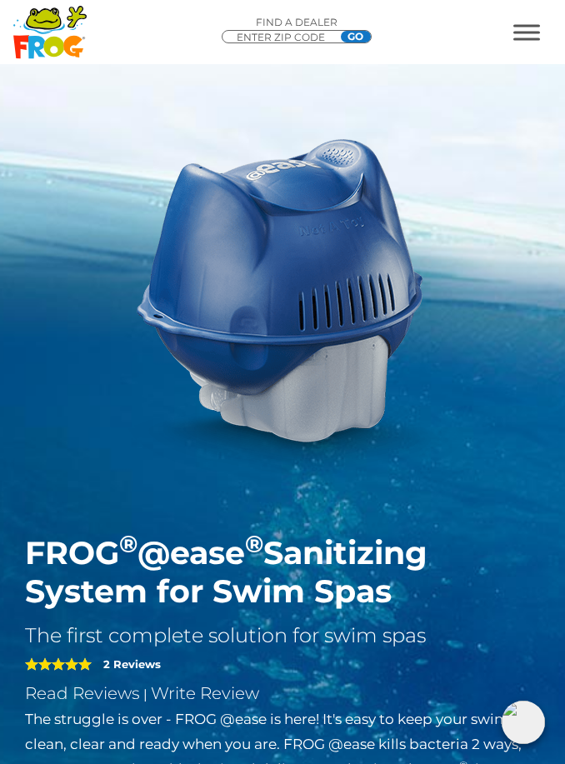
click at [137, 661] on strong "2 Reviews" at bounding box center [132, 664] width 58 height 13
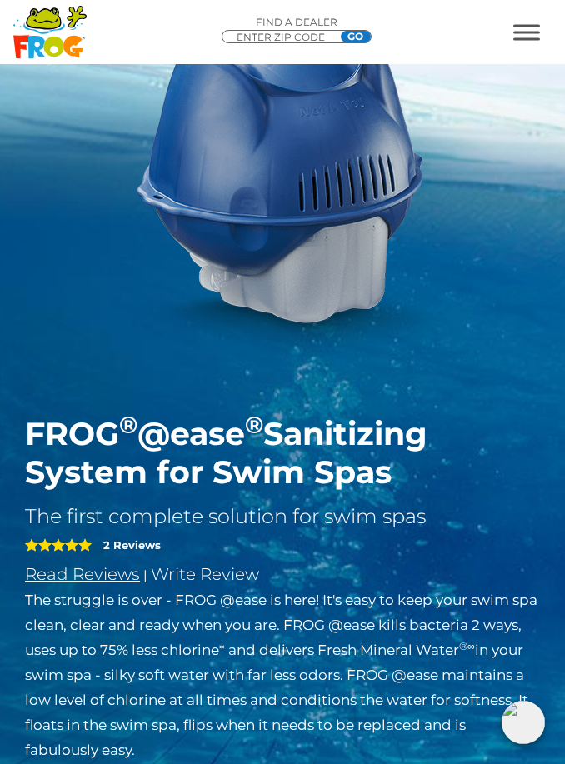
click at [73, 572] on link "Read Reviews" at bounding box center [82, 574] width 115 height 20
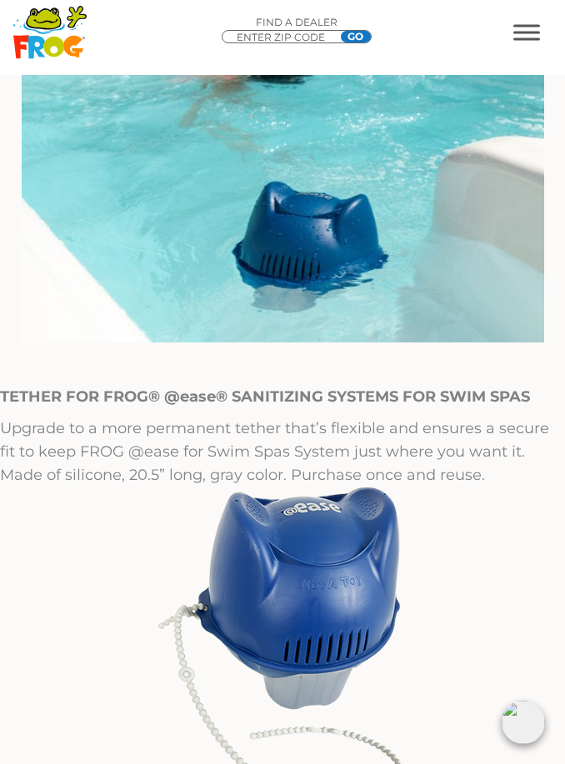
scroll to position [3075, 0]
